Goal: Check status: Check status

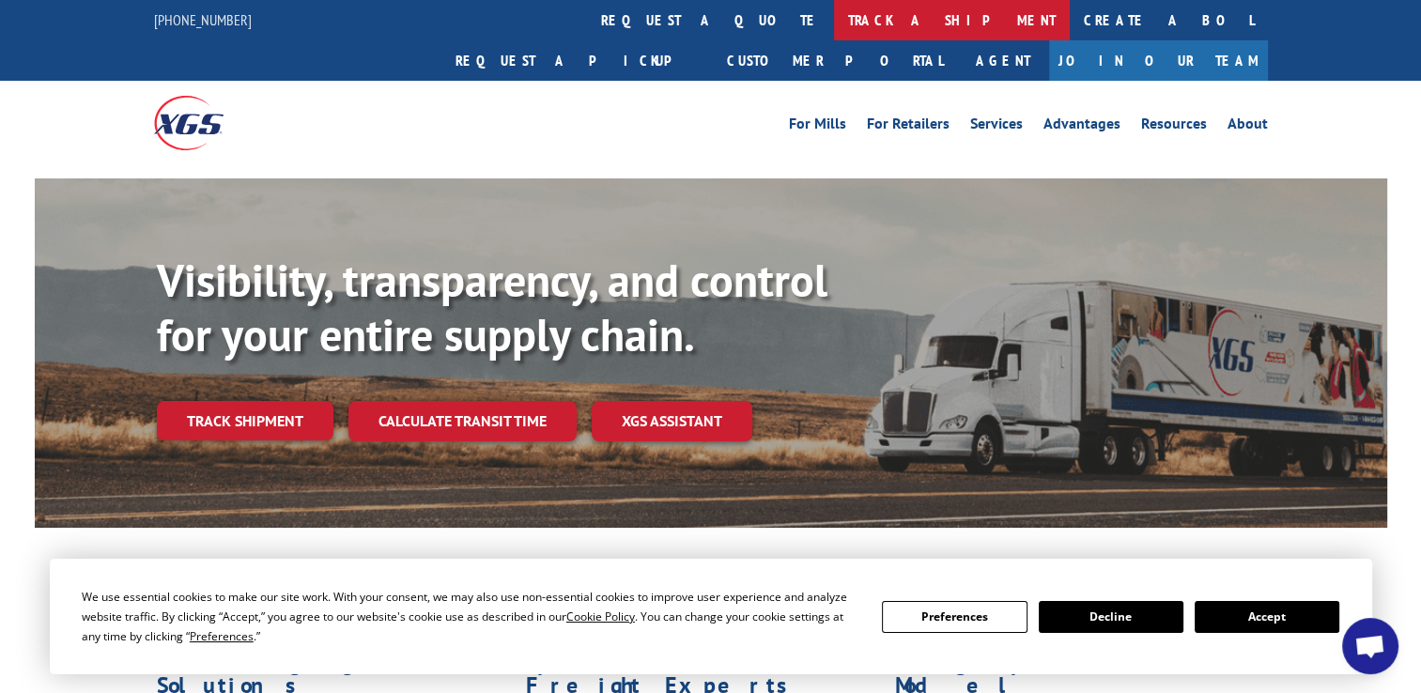
click at [834, 26] on link "track a shipment" at bounding box center [952, 20] width 236 height 40
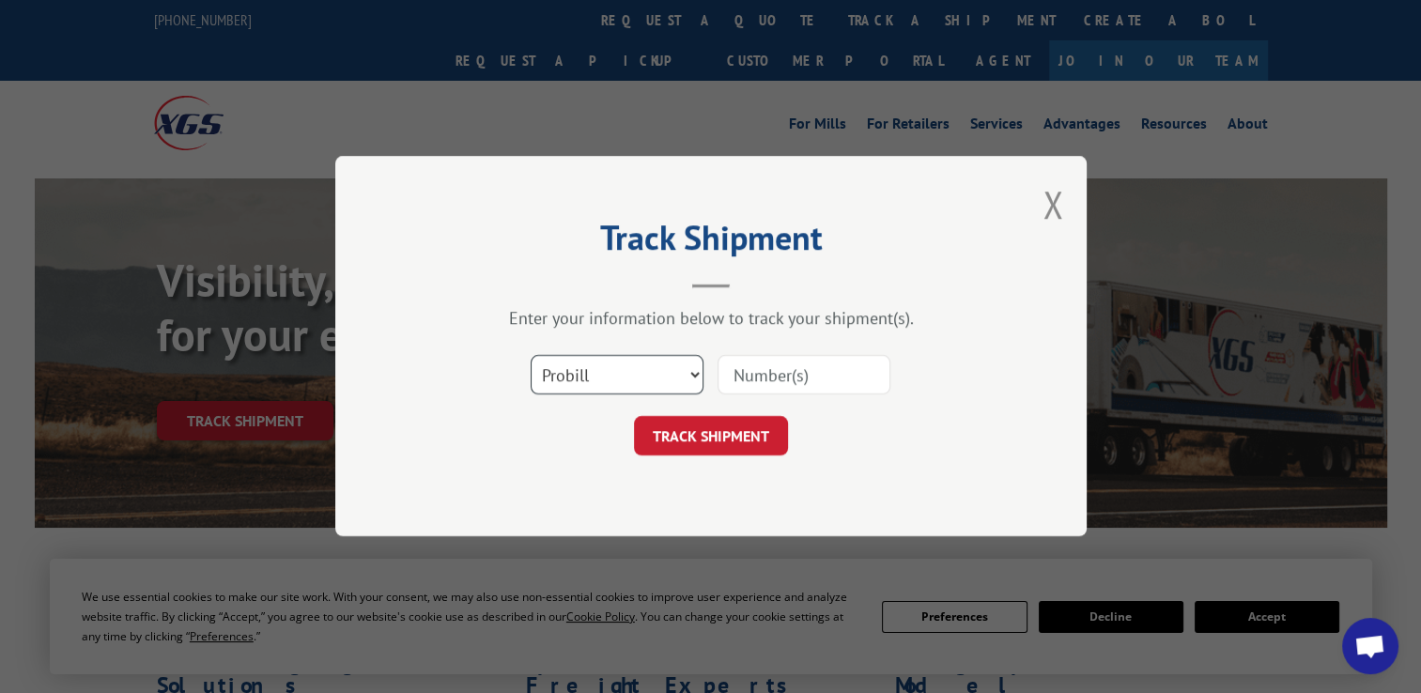
click at [690, 375] on select "Select category... Probill BOL PO" at bounding box center [617, 375] width 173 height 39
select select "bol"
click at [531, 356] on select "Select category... Probill BOL PO" at bounding box center [617, 375] width 173 height 39
click at [742, 374] on input at bounding box center [804, 375] width 173 height 39
paste input "5974831"
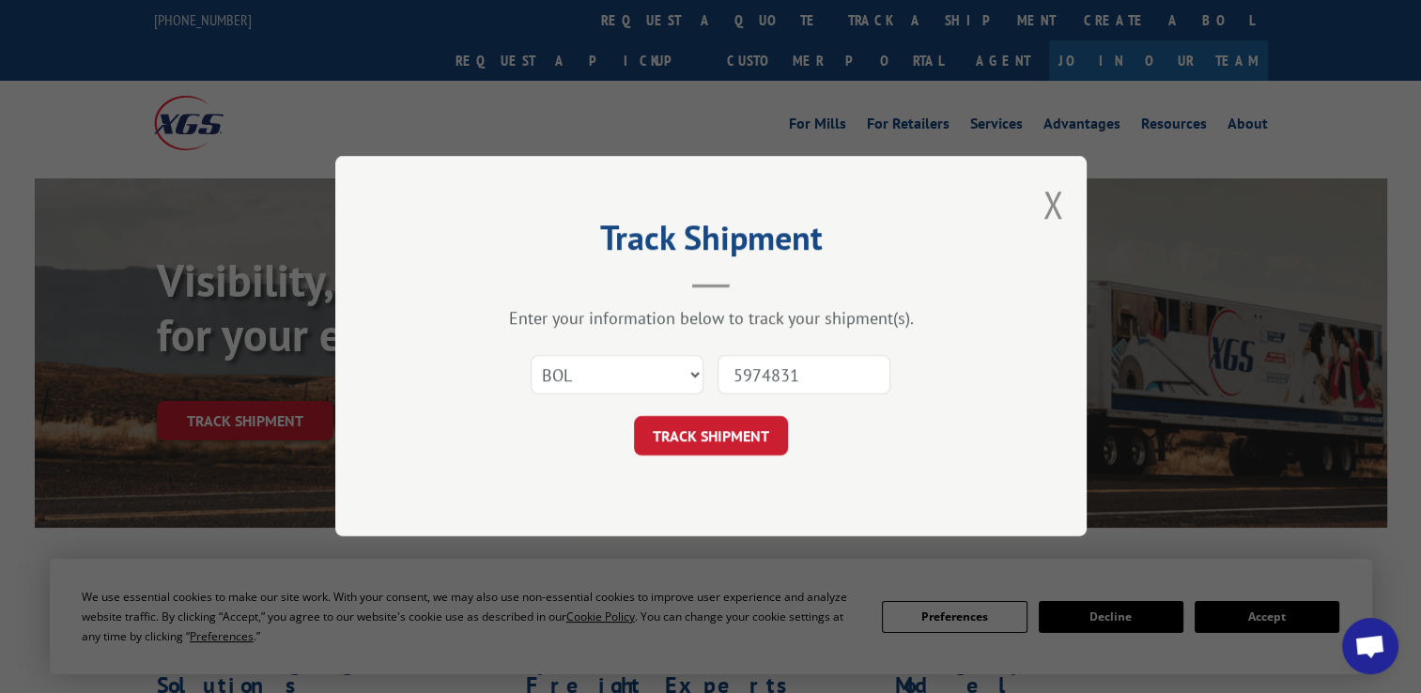
click at [774, 381] on input "5974831" at bounding box center [804, 375] width 173 height 39
click at [773, 381] on input "5974831" at bounding box center [804, 375] width 173 height 39
type input "5974831"
click at [673, 438] on button "TRACK SHIPMENT" at bounding box center [711, 436] width 154 height 39
